Goal: Information Seeking & Learning: Check status

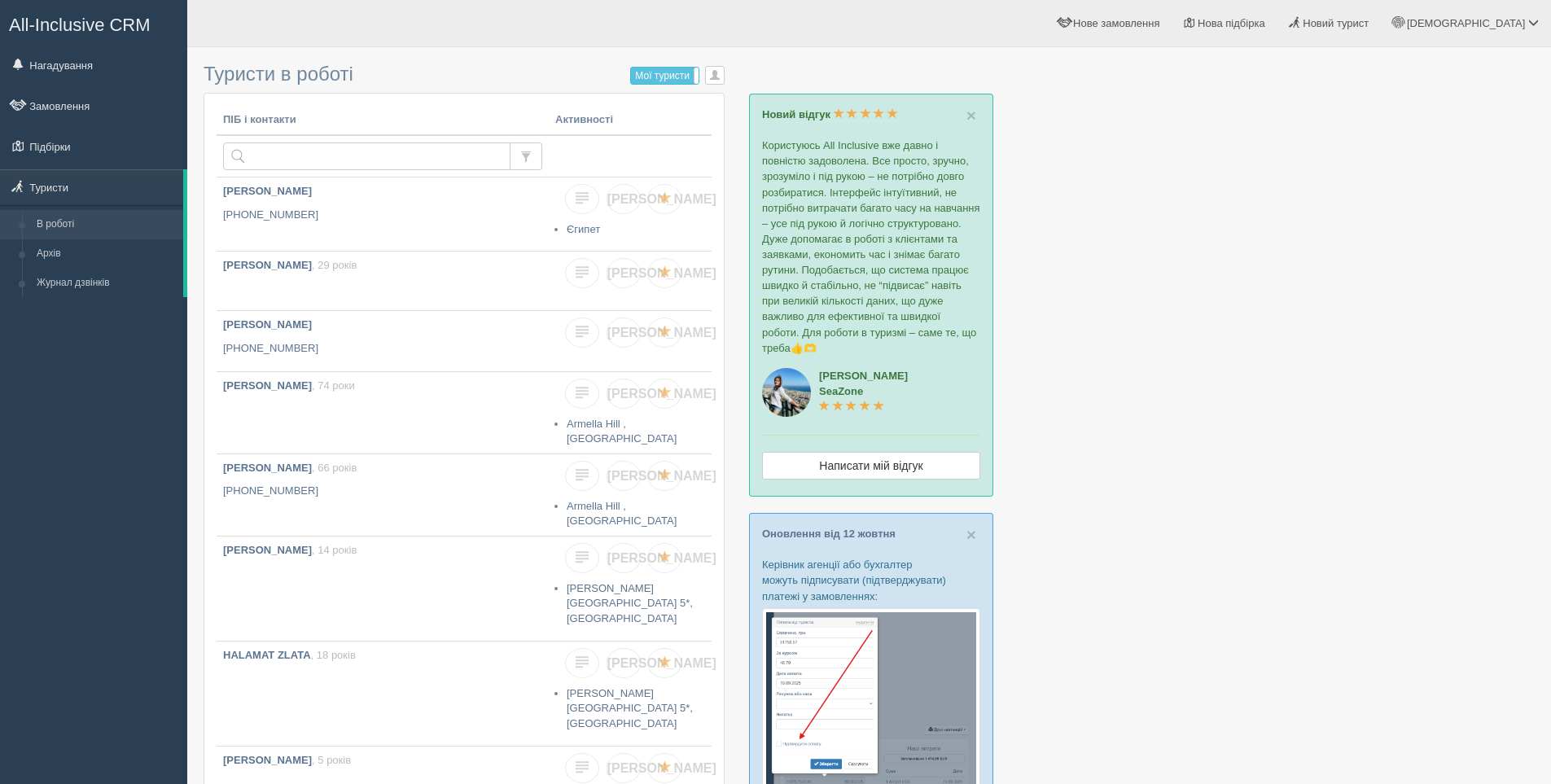
scroll to position [82, 0]
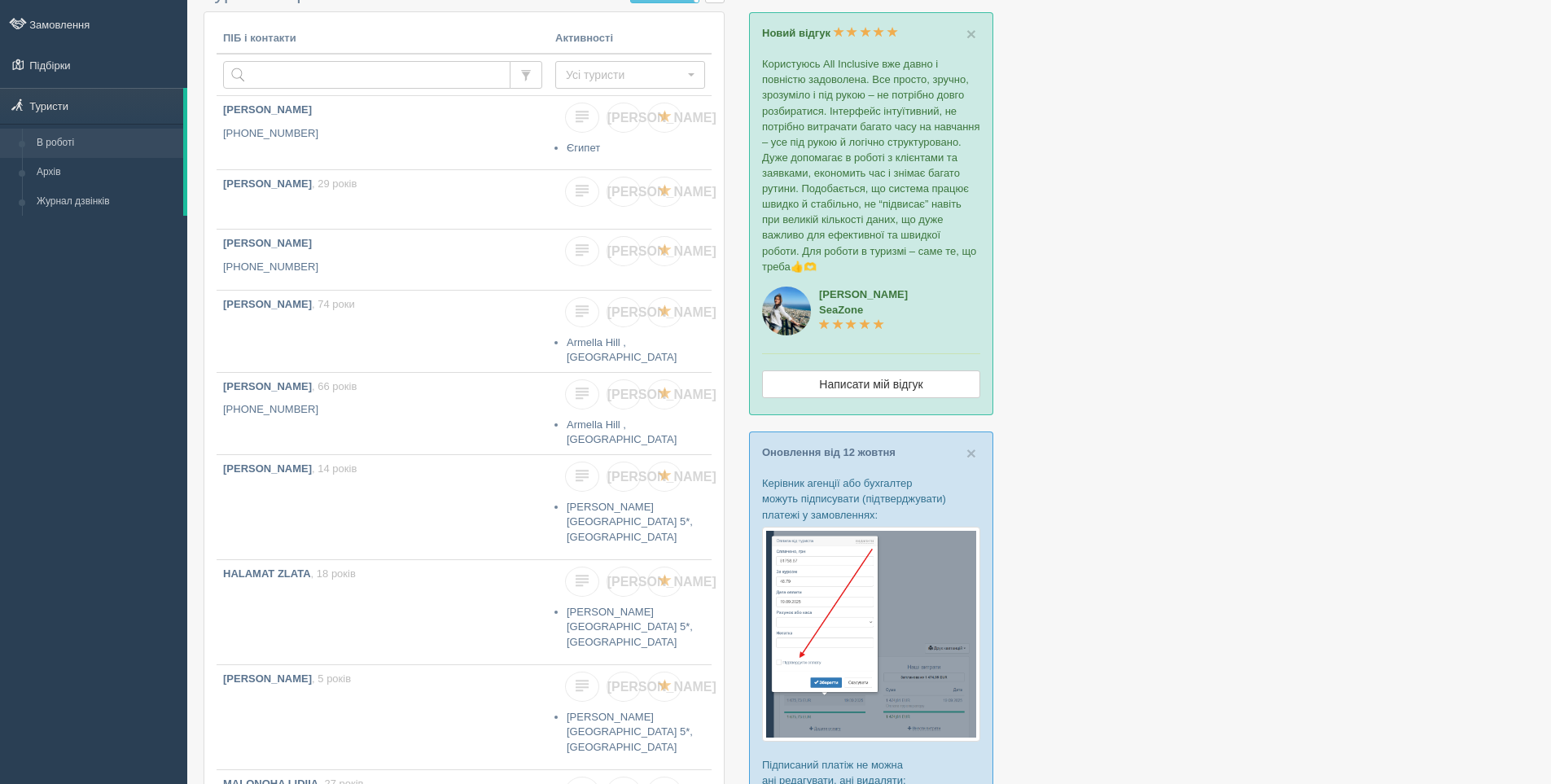
click at [62, 473] on div "All-Inclusive CRM Нагадування Замовлення Підбірки" at bounding box center [94, 310] width 187 height 784
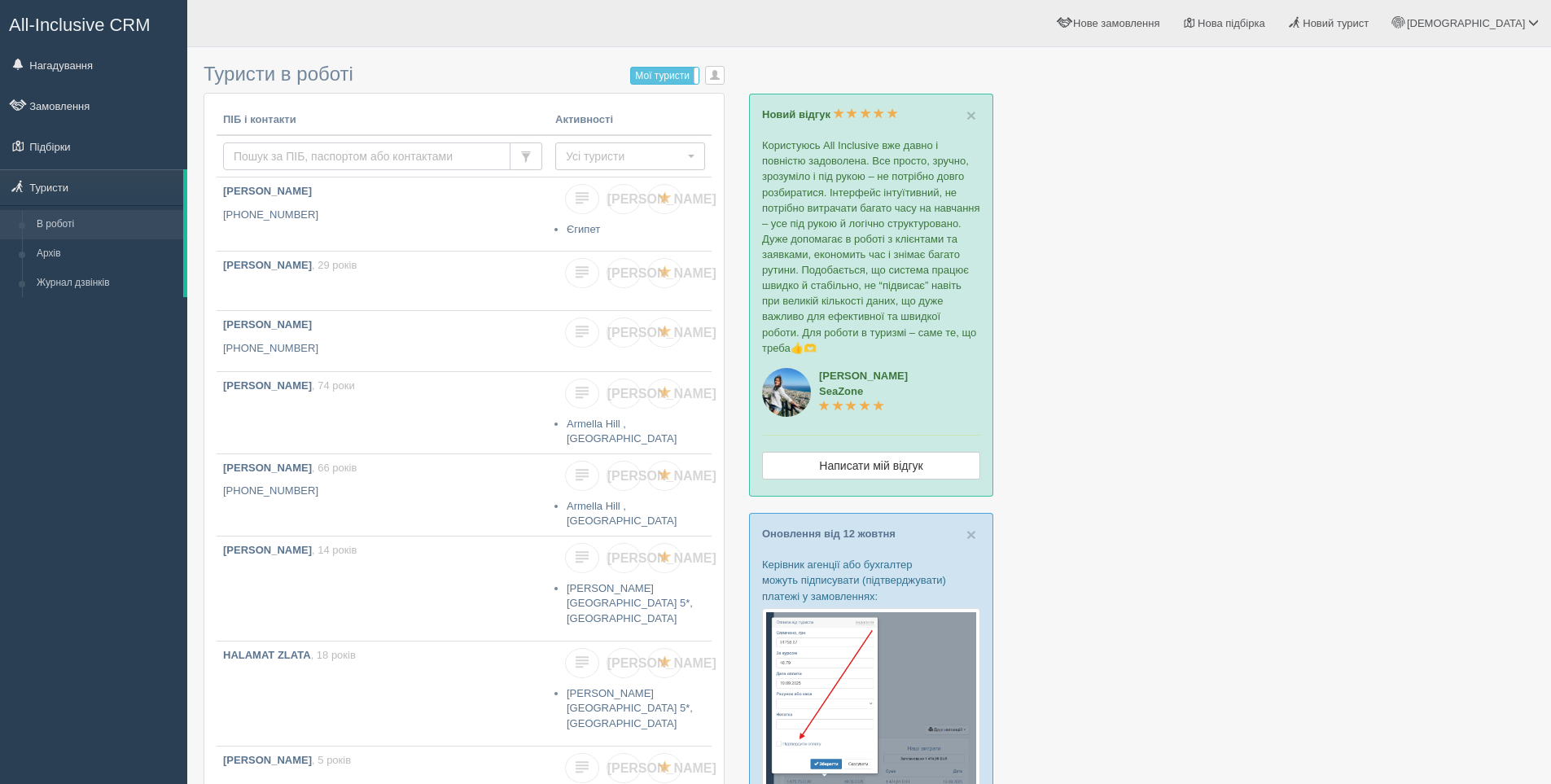
click at [288, 147] on input "text" at bounding box center [366, 156] width 287 height 28
paste input "[PHONE_NUMBER]"
type input "[PHONE_NUMBER]"
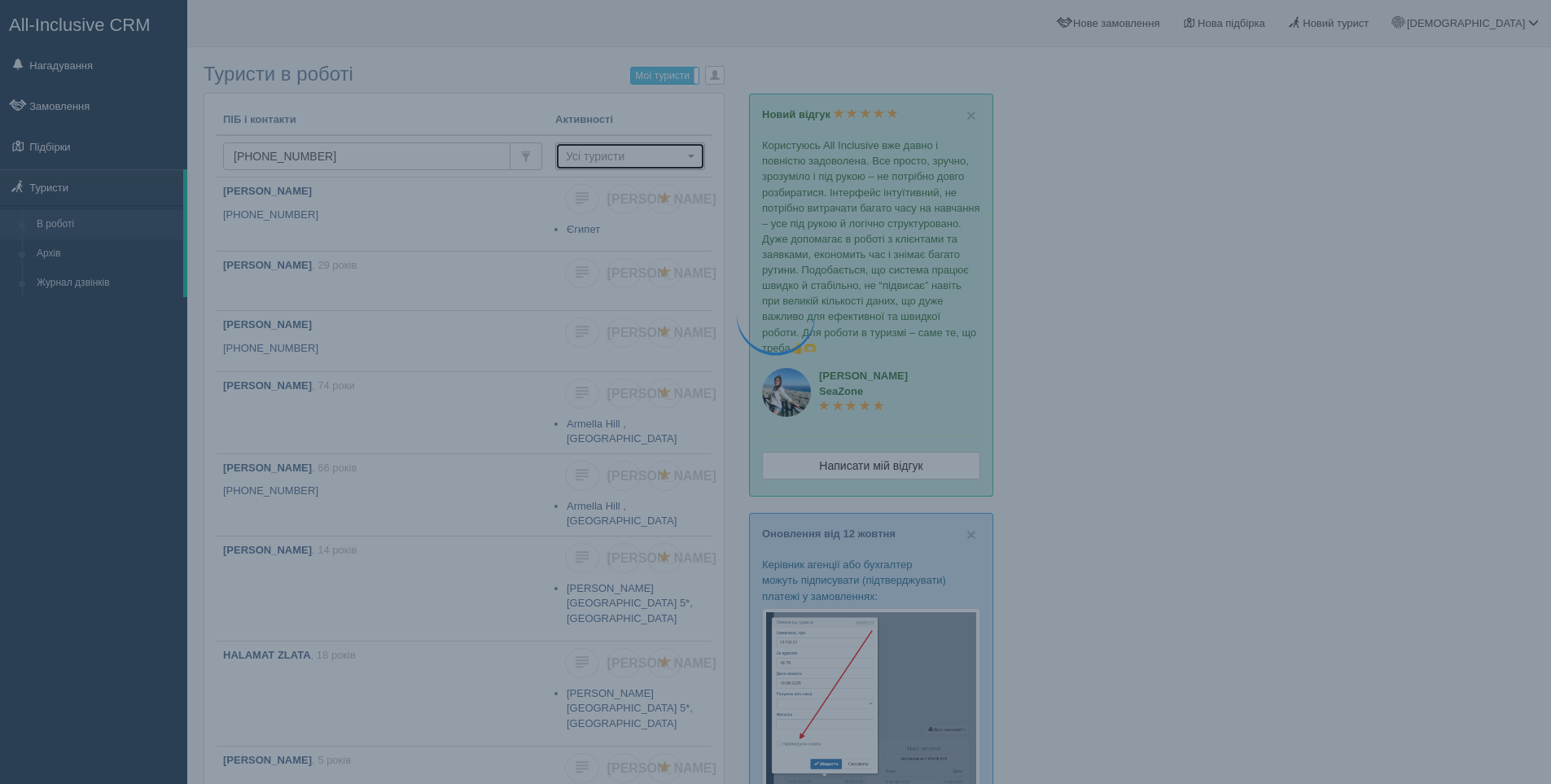
click at [636, 150] on span "Усі туристи" at bounding box center [624, 156] width 118 height 16
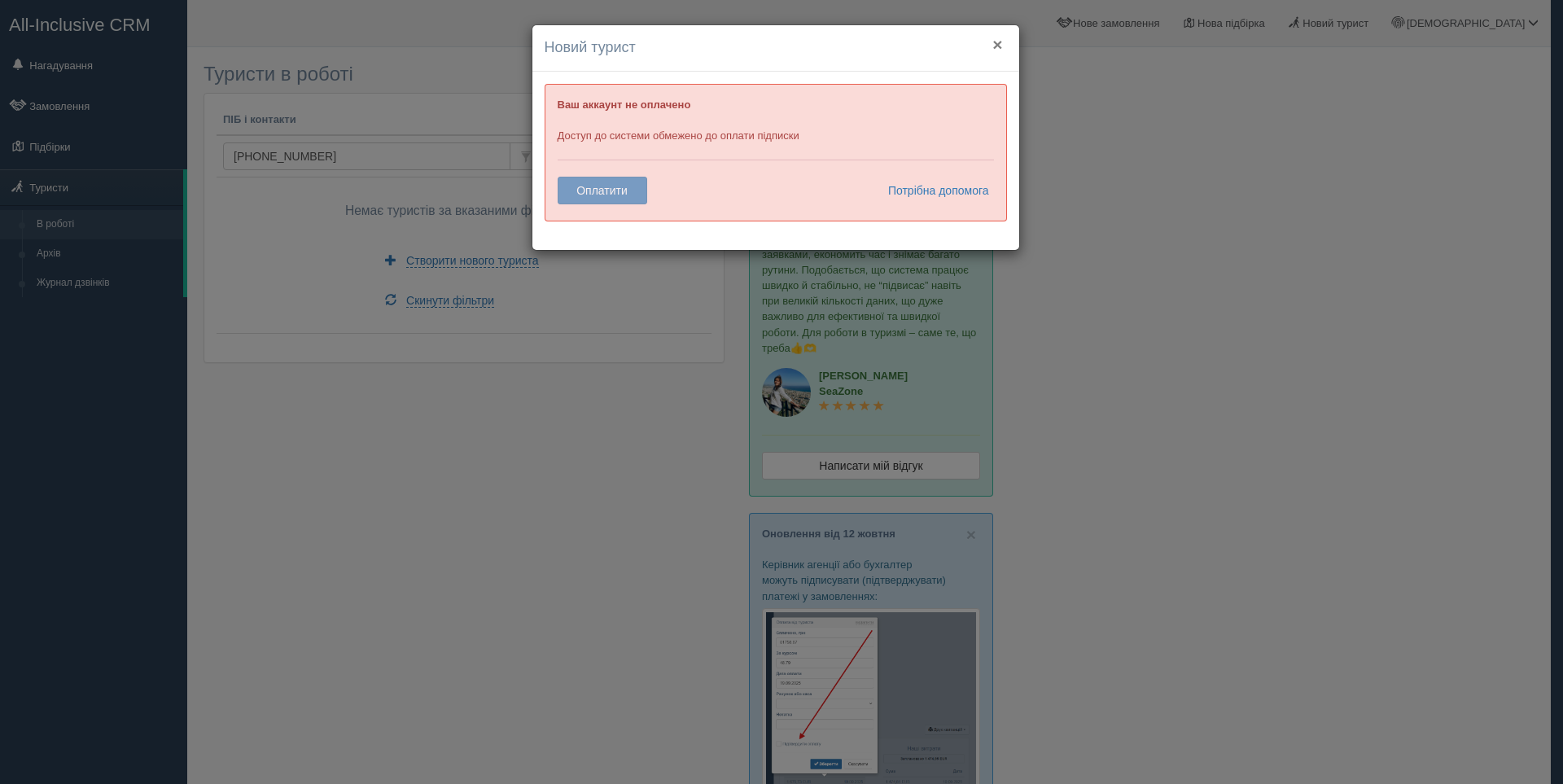
click at [997, 44] on button "×" at bounding box center [996, 45] width 9 height 17
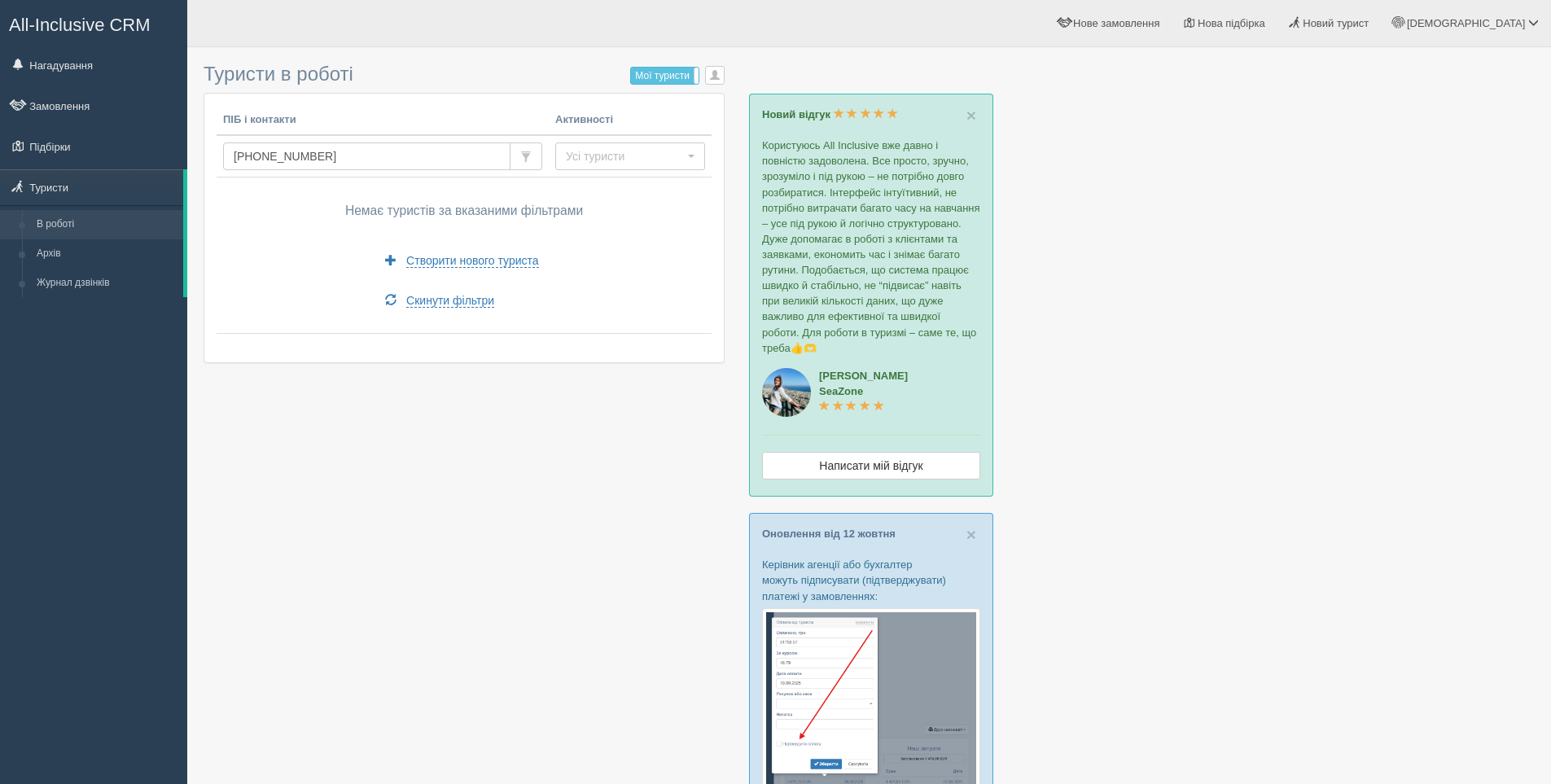
click at [1193, 150] on div at bounding box center [869, 738] width 1331 height 1366
click at [52, 383] on div "All-Inclusive CRM Нагадування Замовлення Підбірки" at bounding box center [94, 392] width 187 height 784
click at [521, 545] on div at bounding box center [869, 738] width 1331 height 1366
